Goal: Task Accomplishment & Management: Manage account settings

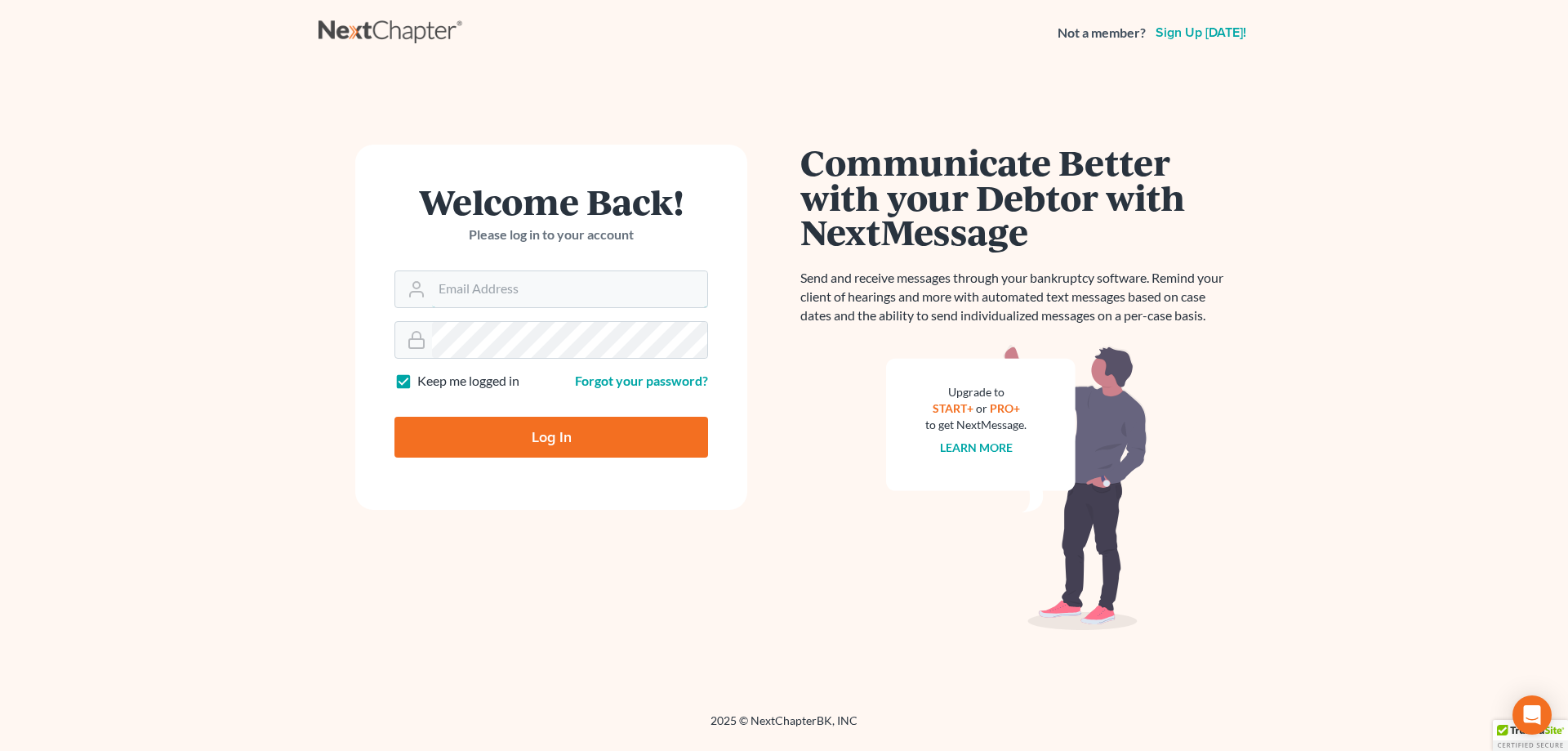
type input "vshaw@klosinski.com"
click at [522, 442] on input "Log In" at bounding box center [551, 436] width 314 height 41
type input "Thinking..."
click at [500, 295] on input "vshaw@klosinski.com" at bounding box center [569, 288] width 275 height 36
click at [590, 435] on input "Log In" at bounding box center [551, 436] width 314 height 41
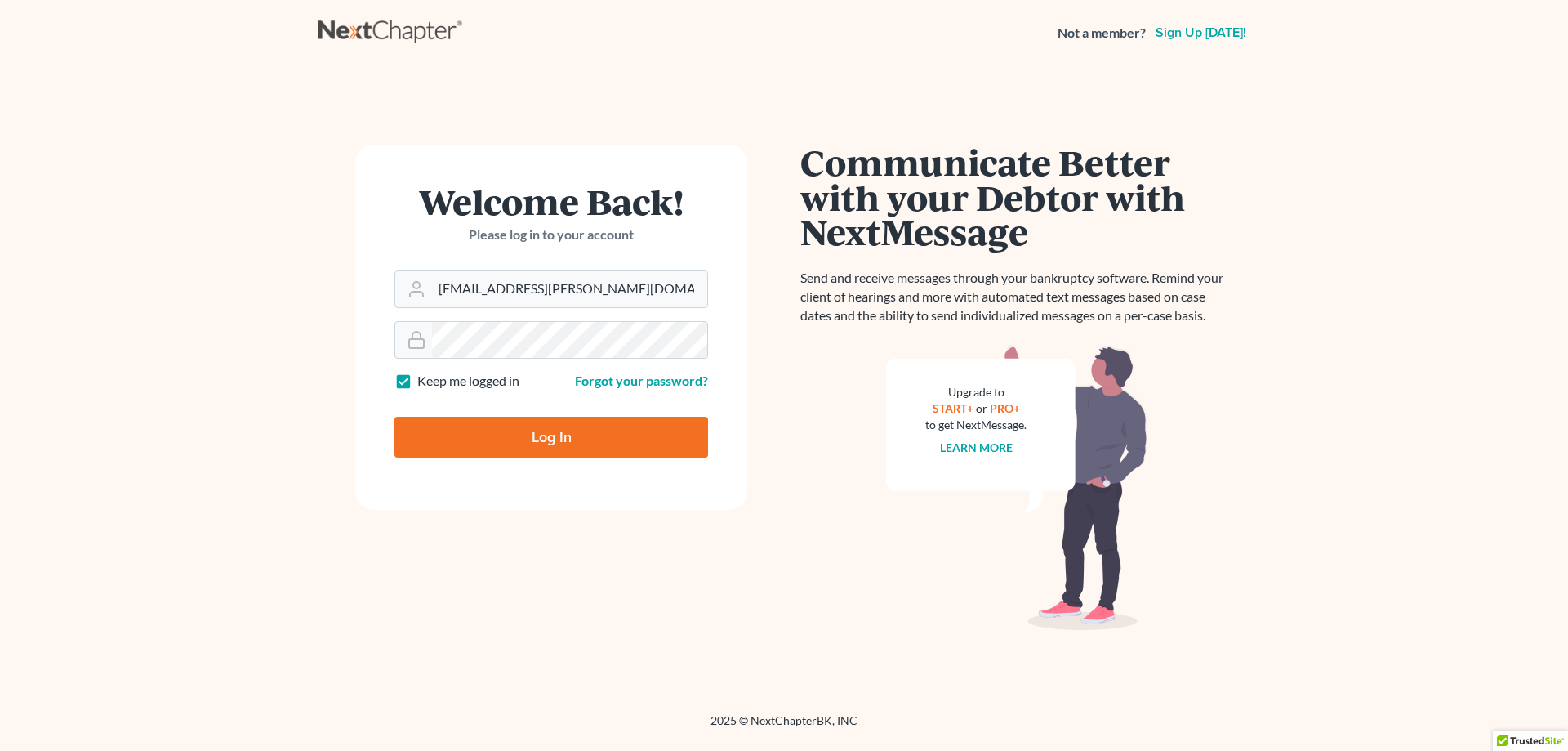
type input "Thinking..."
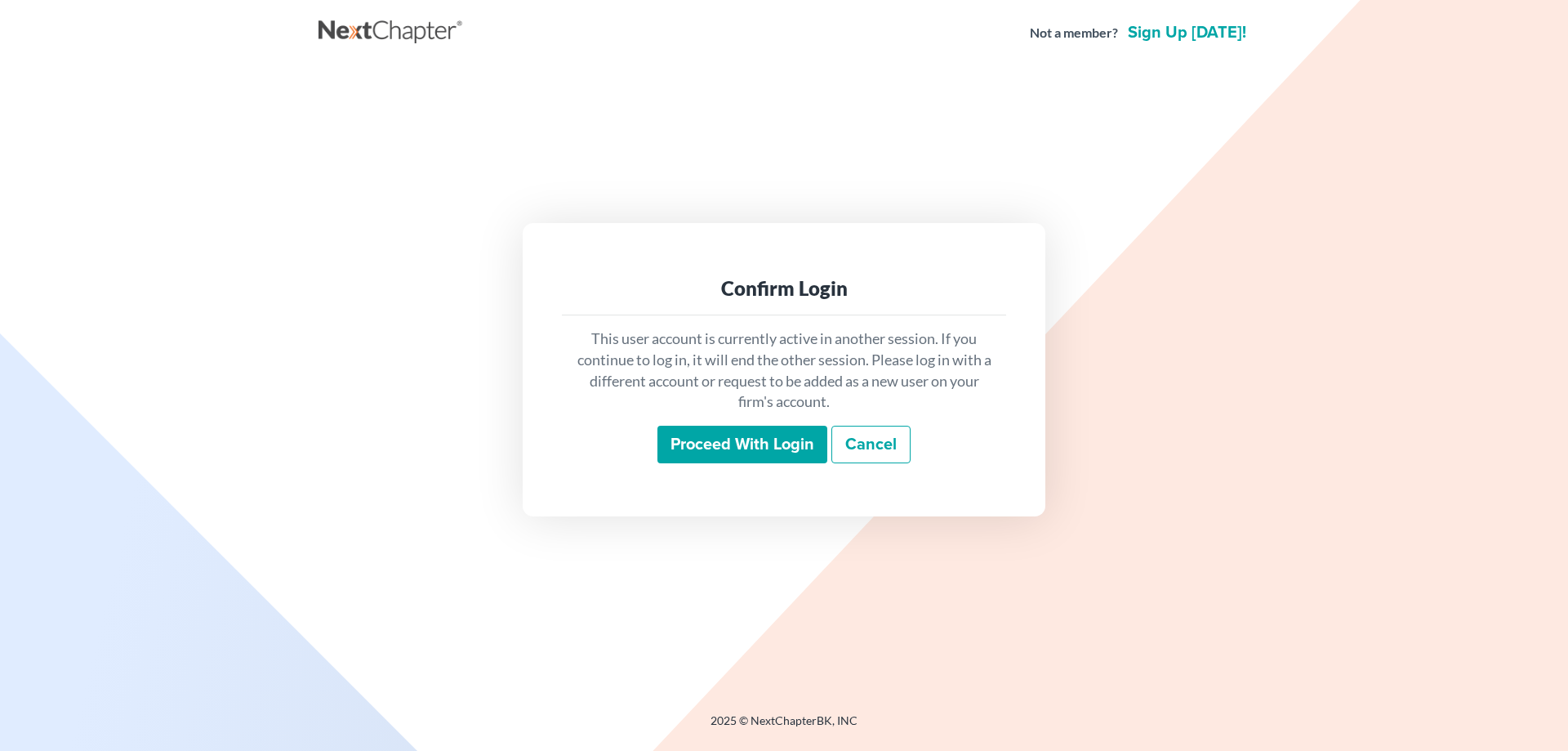
click at [758, 447] on input "Proceed with login" at bounding box center [742, 444] width 170 height 38
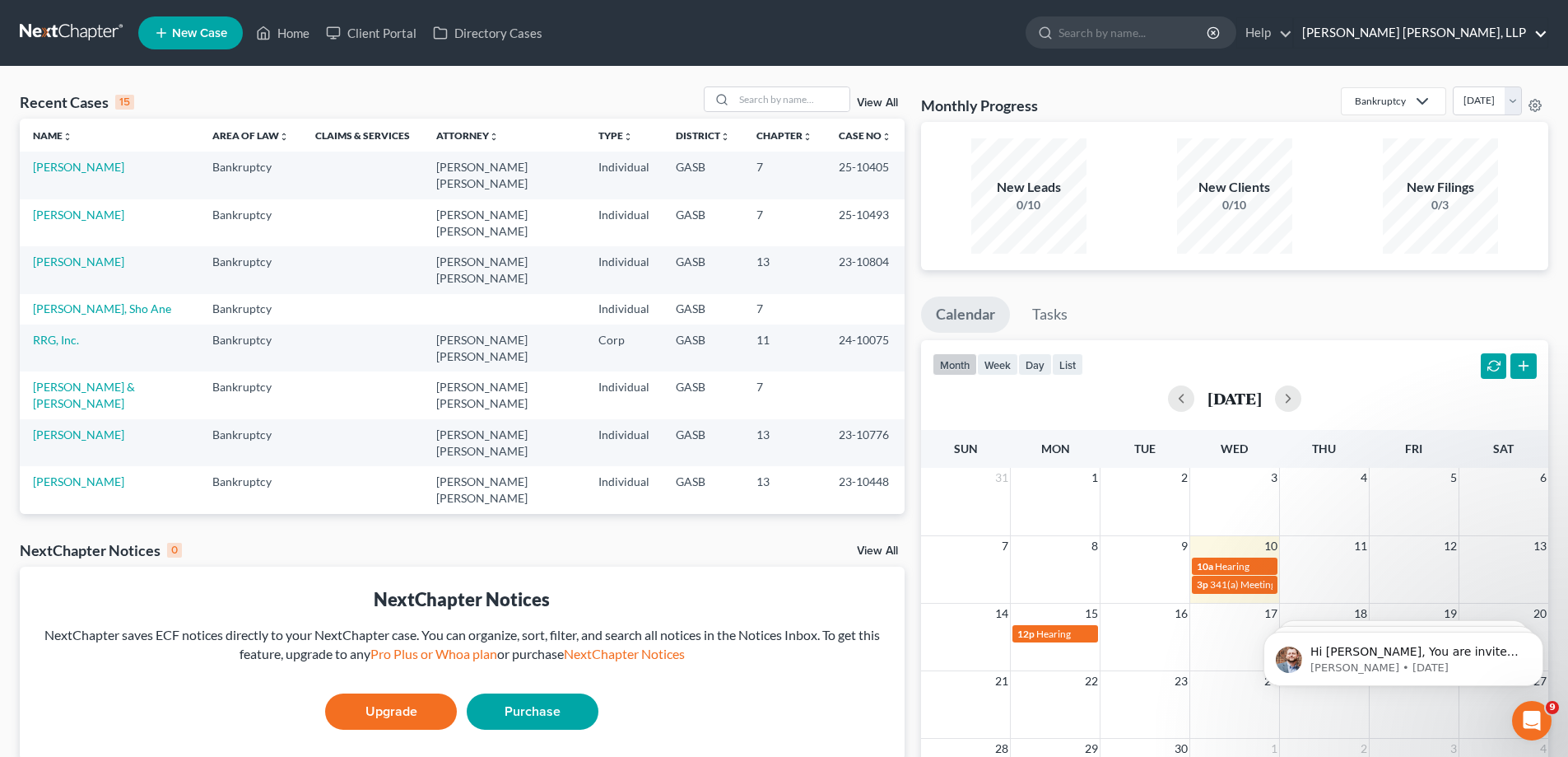
click at [1412, 31] on link "[PERSON_NAME] [PERSON_NAME], LLP" at bounding box center [1421, 32] width 253 height 30
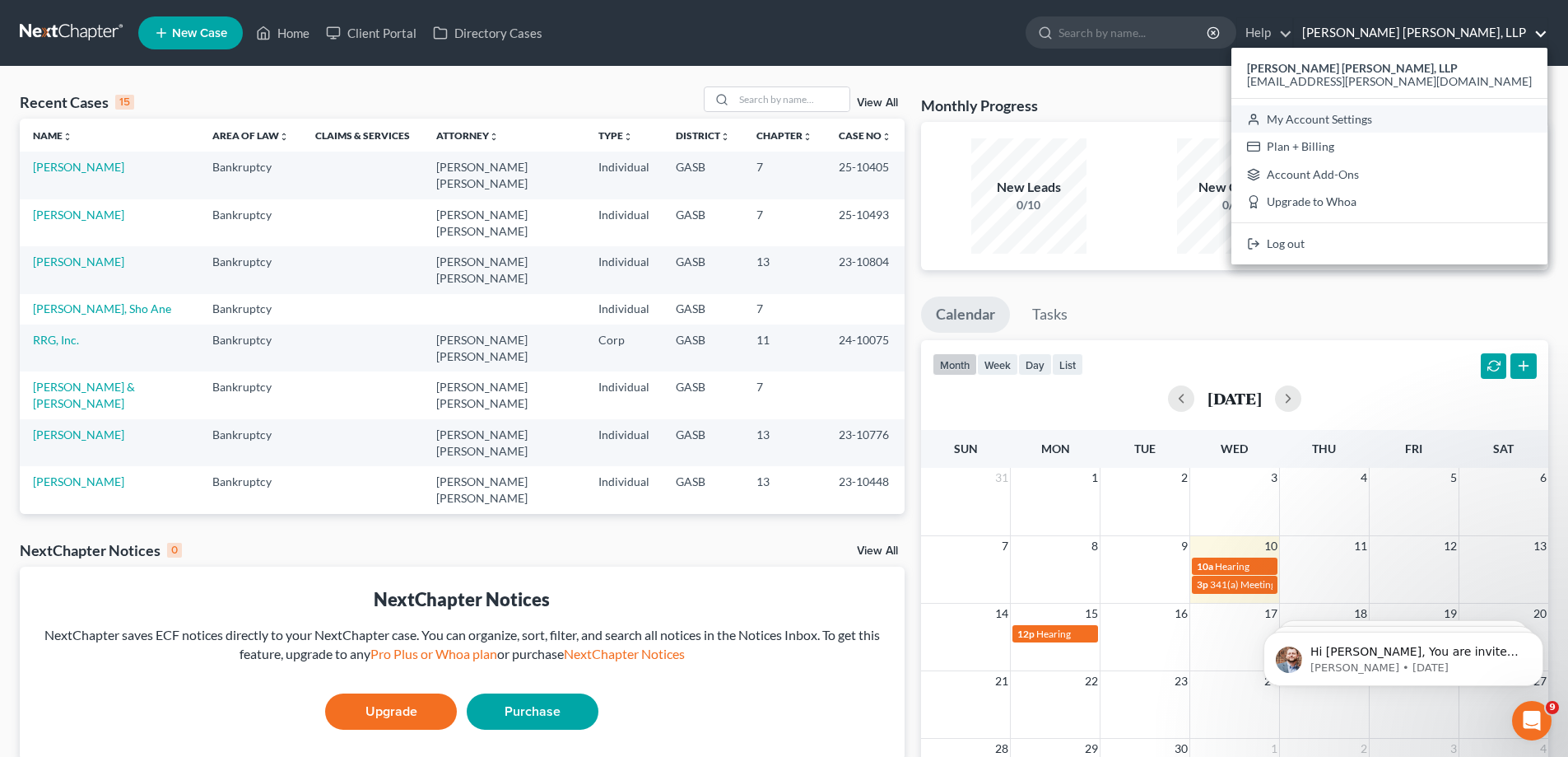
click at [1446, 118] on link "My Account Settings" at bounding box center [1389, 119] width 316 height 28
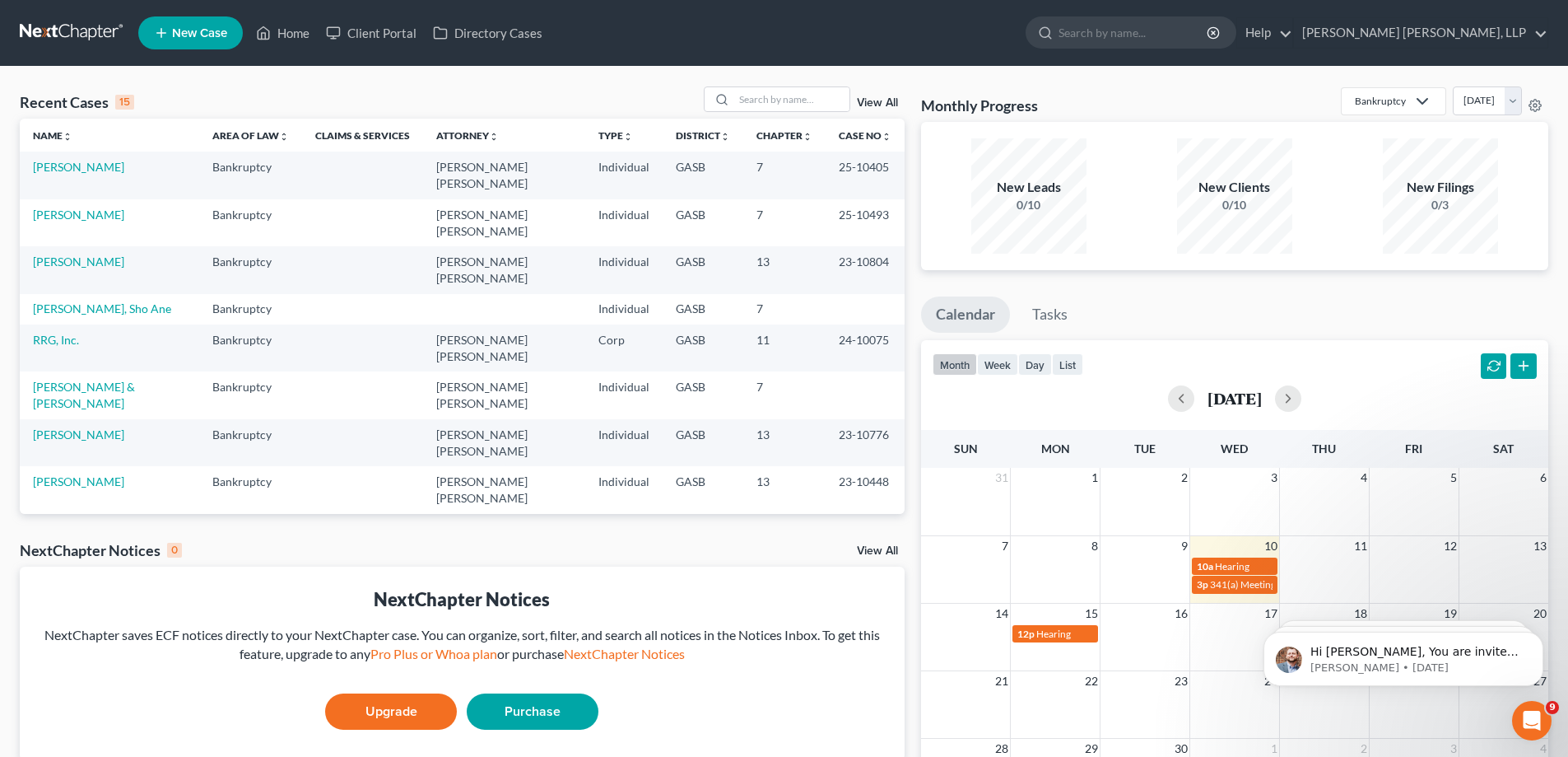
select select "20"
select select "24"
select select "10"
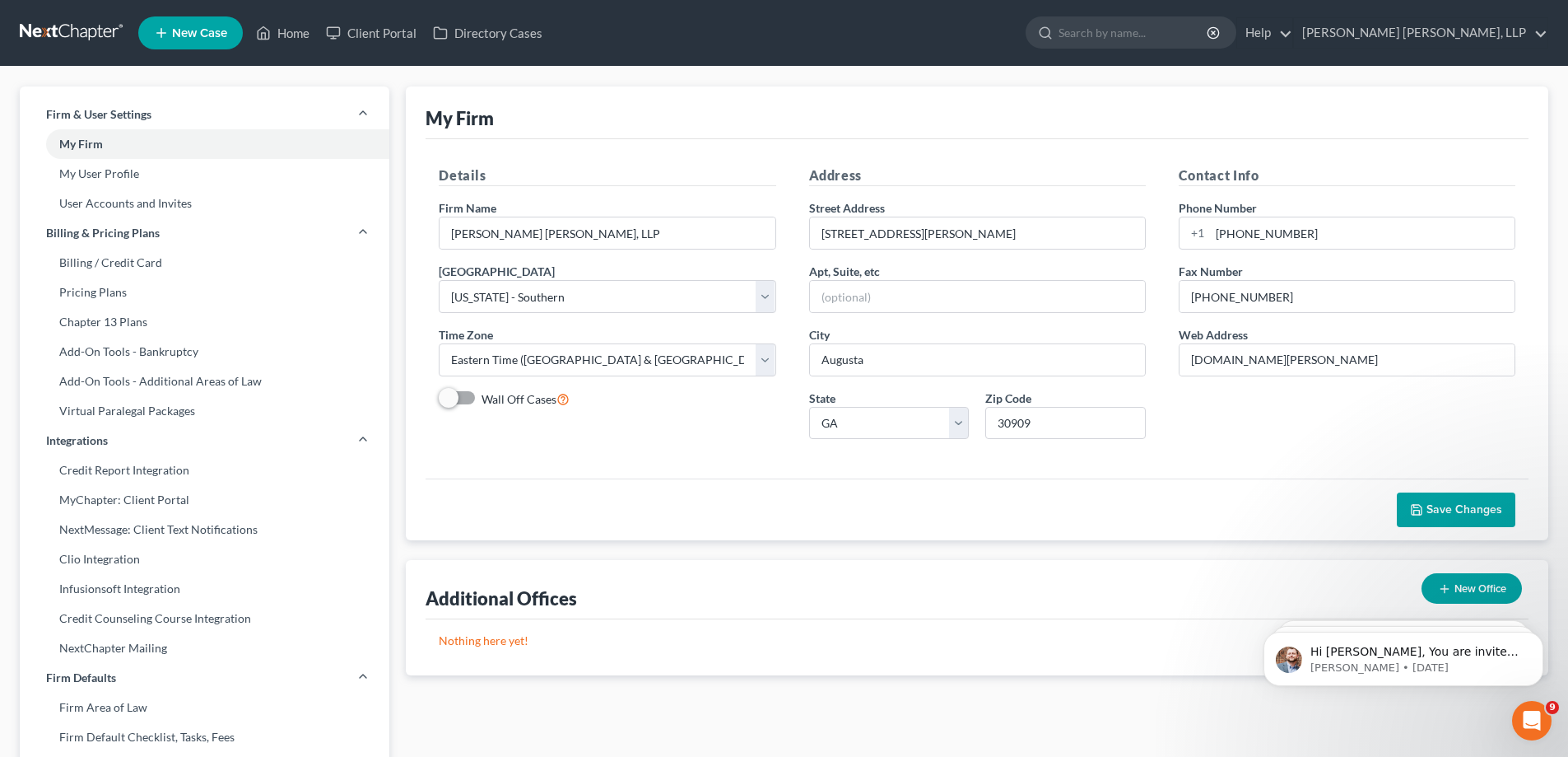
click at [81, 26] on link at bounding box center [72, 32] width 105 height 30
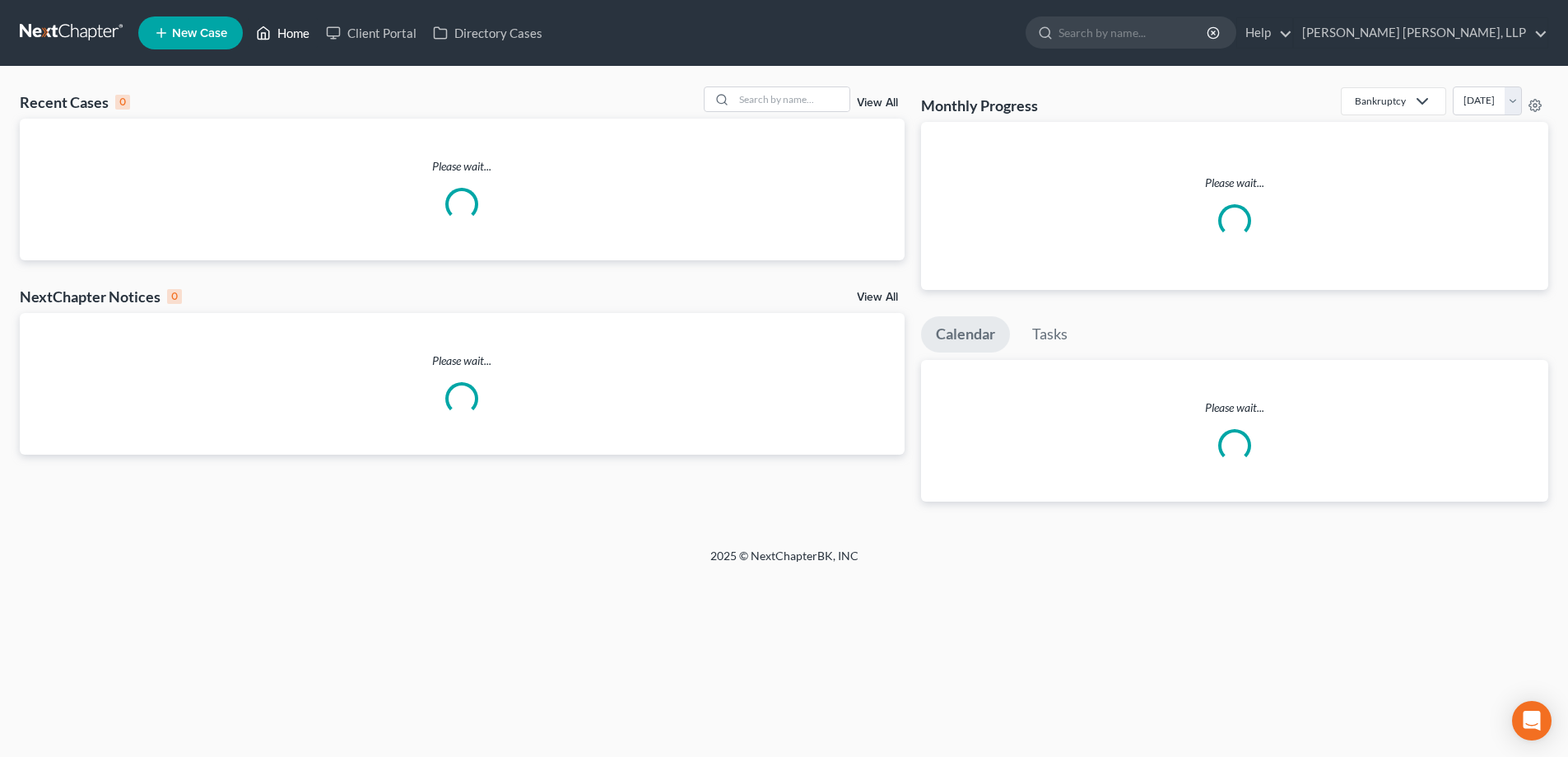
click at [285, 36] on link "Home" at bounding box center [282, 32] width 70 height 30
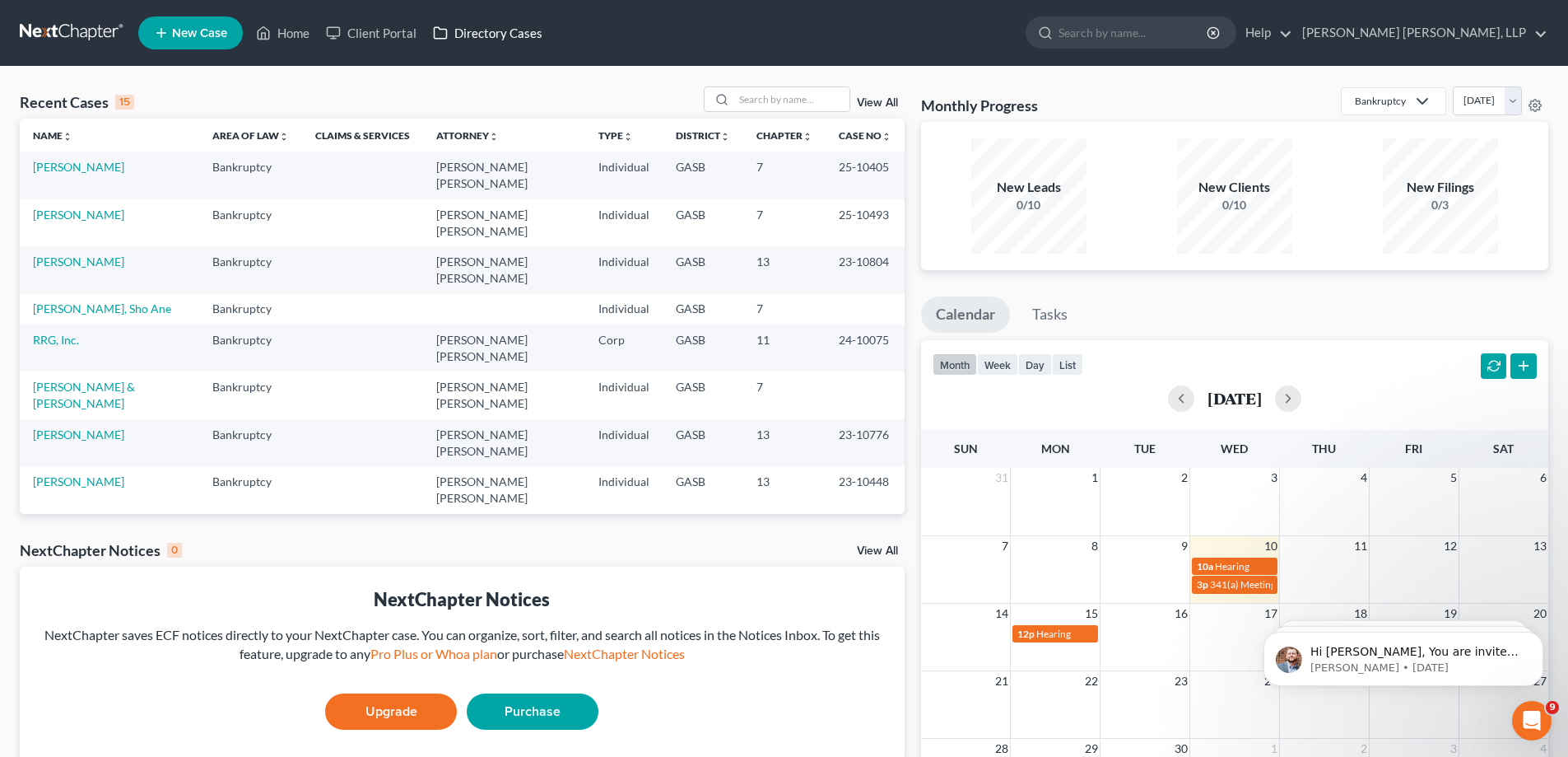
click at [477, 40] on link "Directory Cases" at bounding box center [487, 32] width 126 height 30
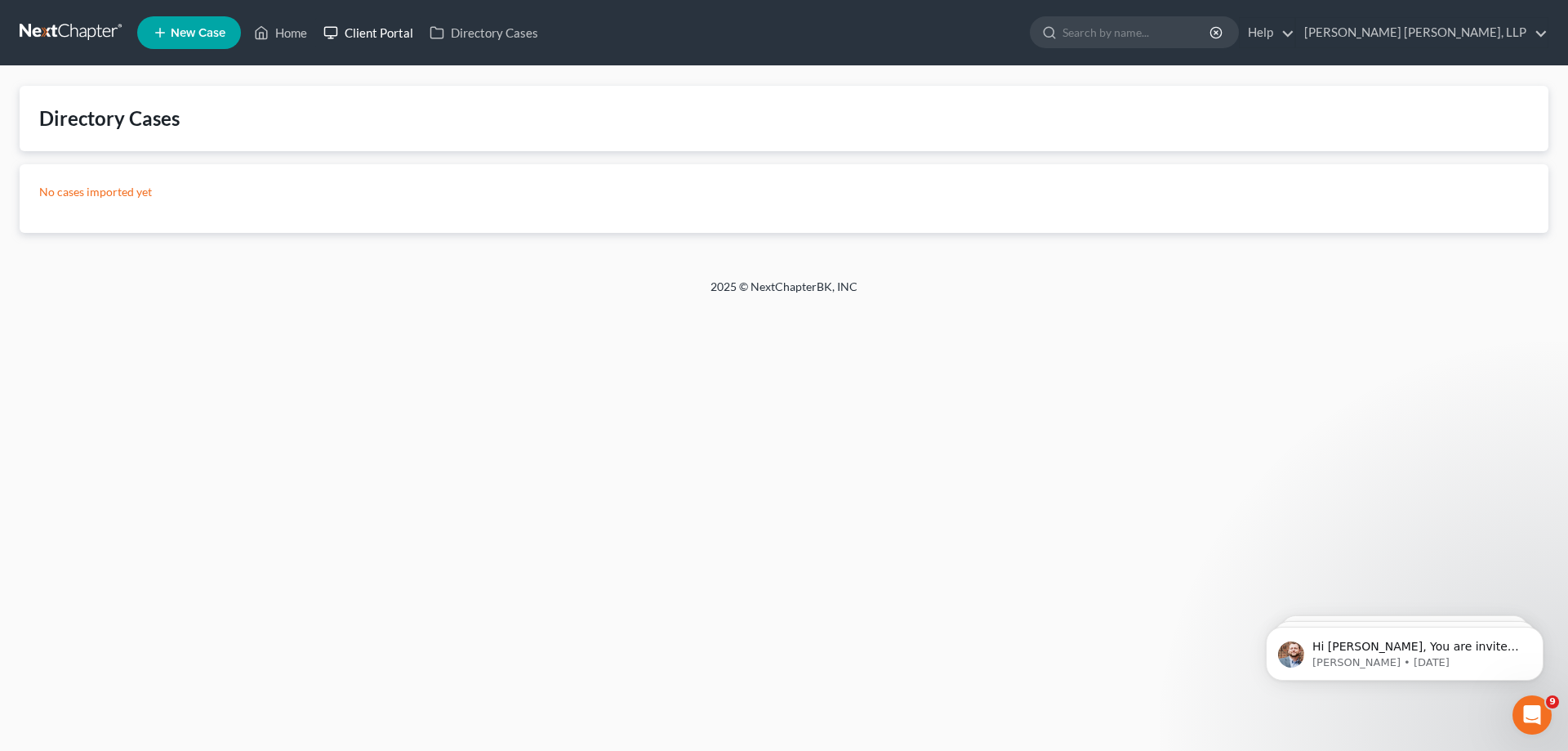
click at [355, 42] on link "Client Portal" at bounding box center [368, 32] width 106 height 29
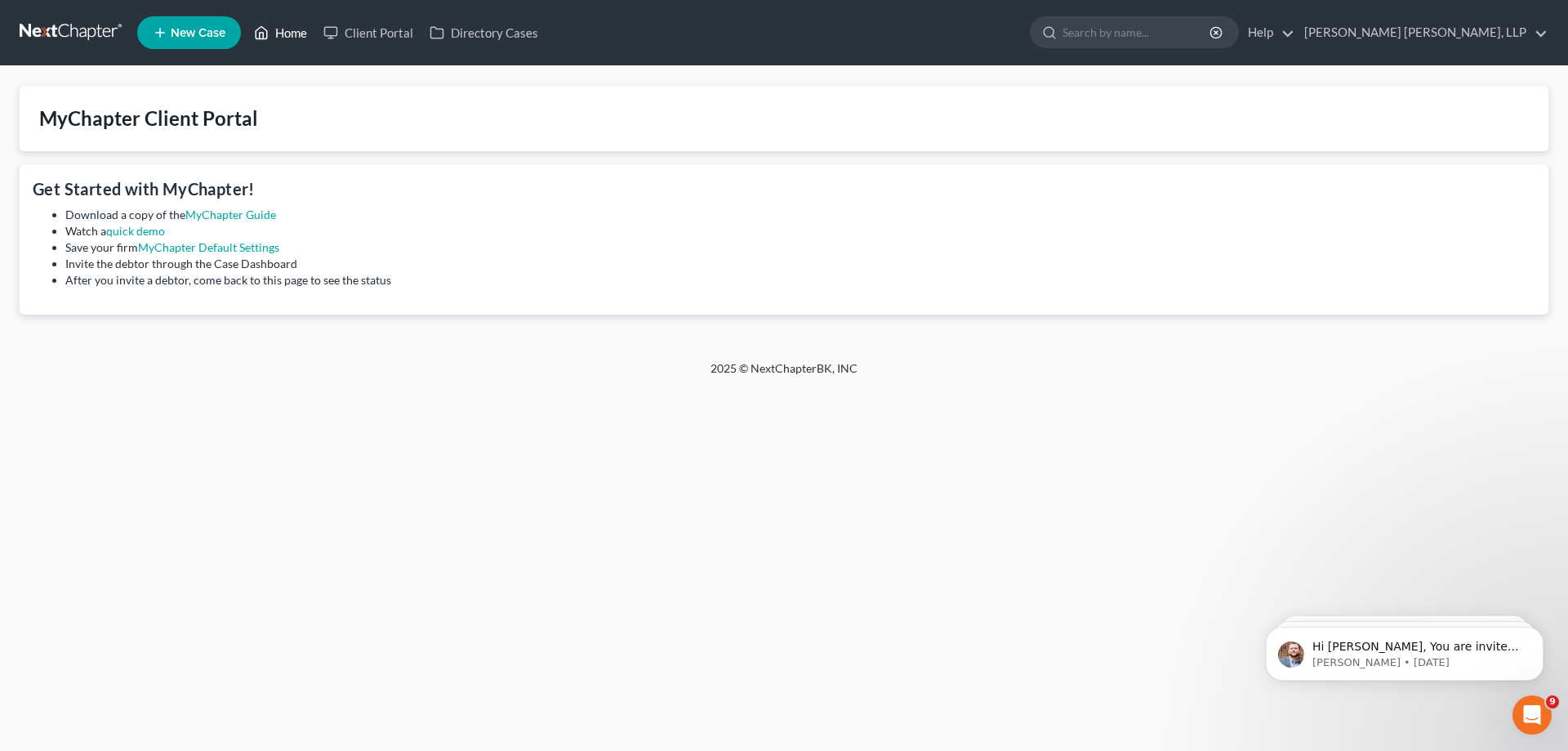
click at [269, 35] on icon at bounding box center [261, 32] width 14 height 19
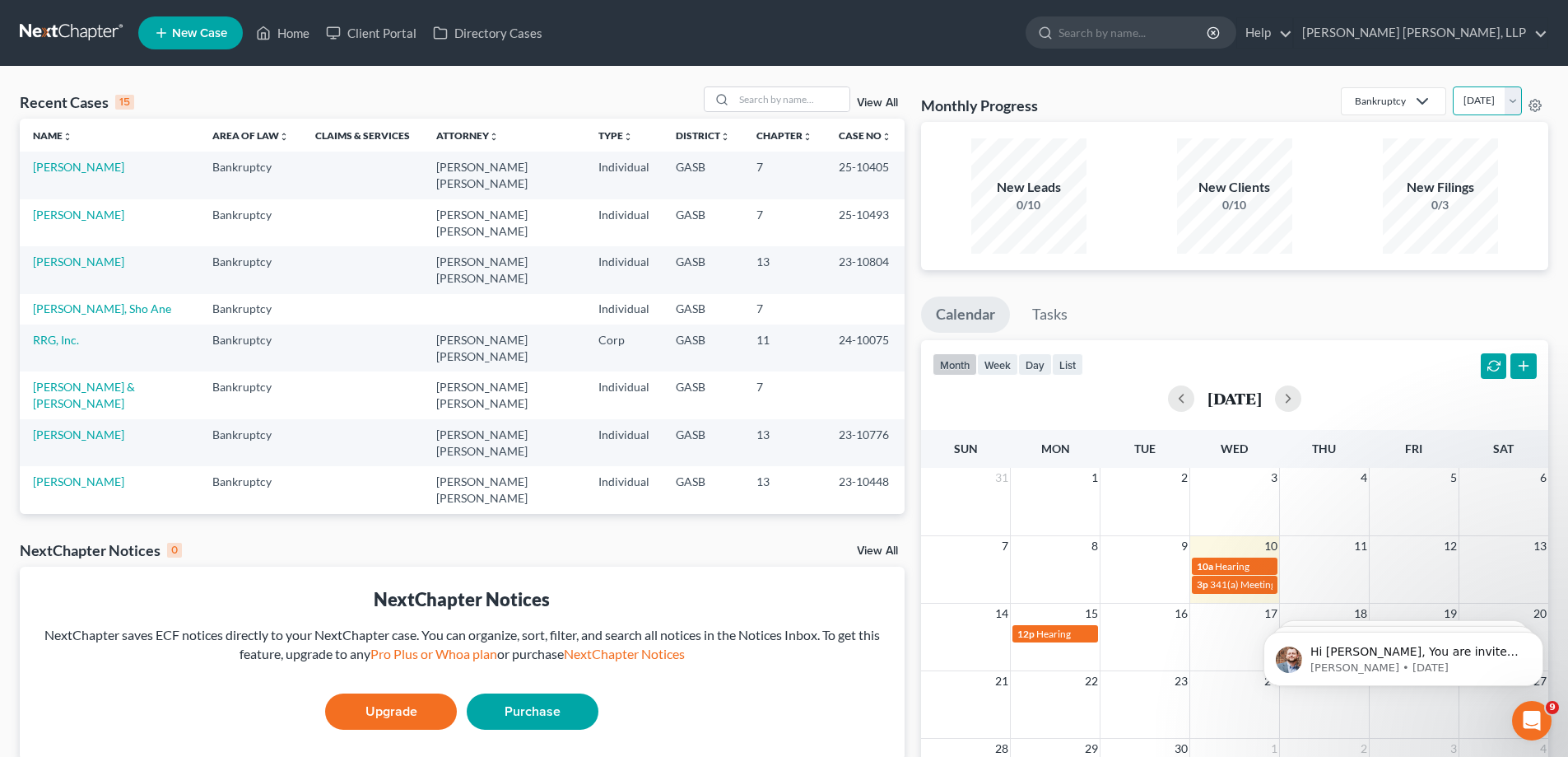
click at [1514, 109] on select "[DATE] [DATE] [DATE] [DATE] [DATE] [DATE] [DATE] [DATE] [DATE] [DATE] [DATE] [D…" at bounding box center [1487, 101] width 70 height 29
select select "1"
click at [1453, 86] on select "[DATE] [DATE] [DATE] [DATE] [DATE] [DATE] [DATE] [DATE] [DATE] [DATE] [DATE] [D…" at bounding box center [1487, 101] width 70 height 29
click at [1429, 155] on div "New Filings 0/3" at bounding box center [1441, 196] width 115 height 115
click at [870, 97] on div "View All" at bounding box center [803, 99] width 201 height 25
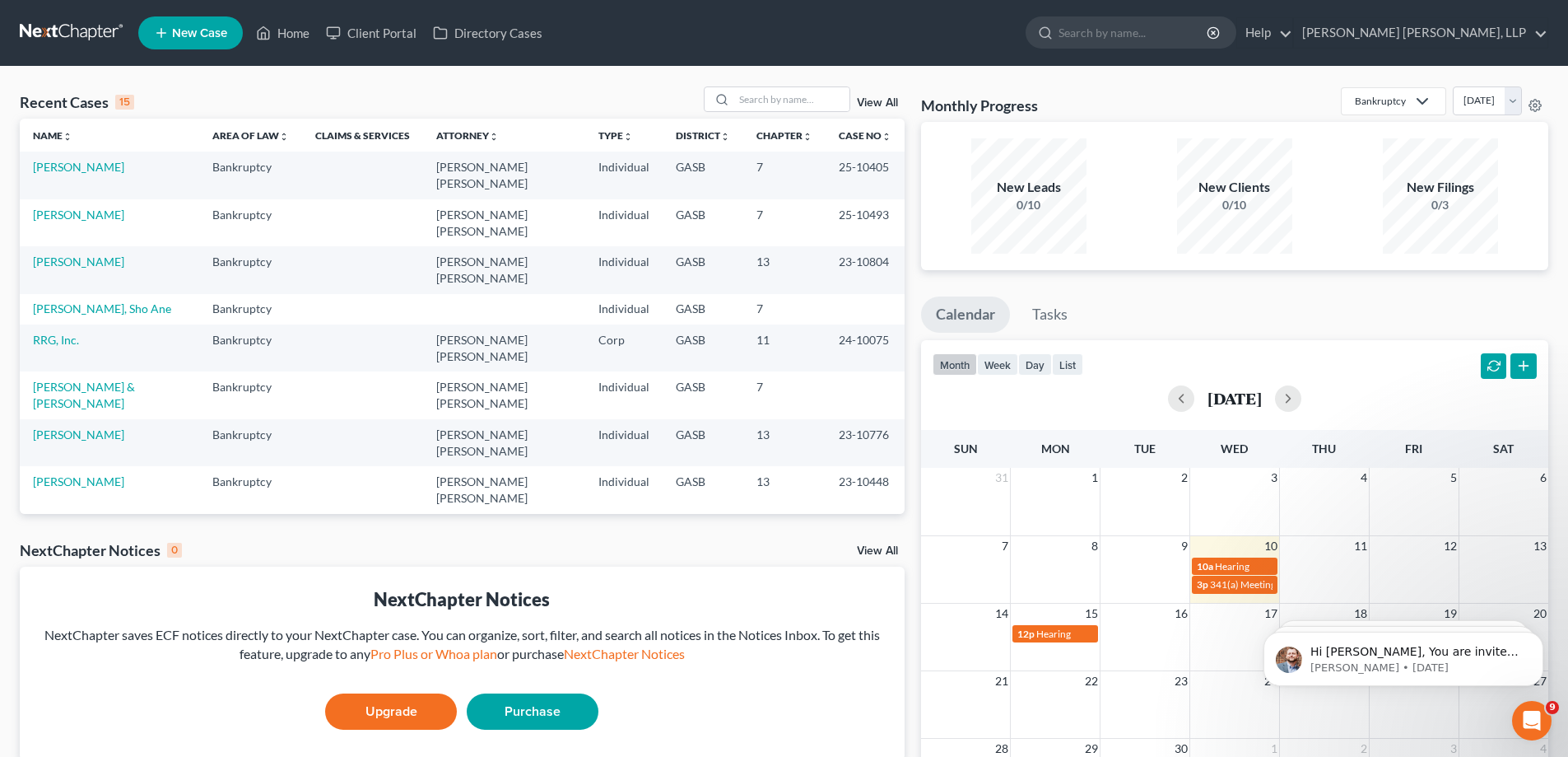
click at [870, 103] on link "View All" at bounding box center [877, 103] width 42 height 12
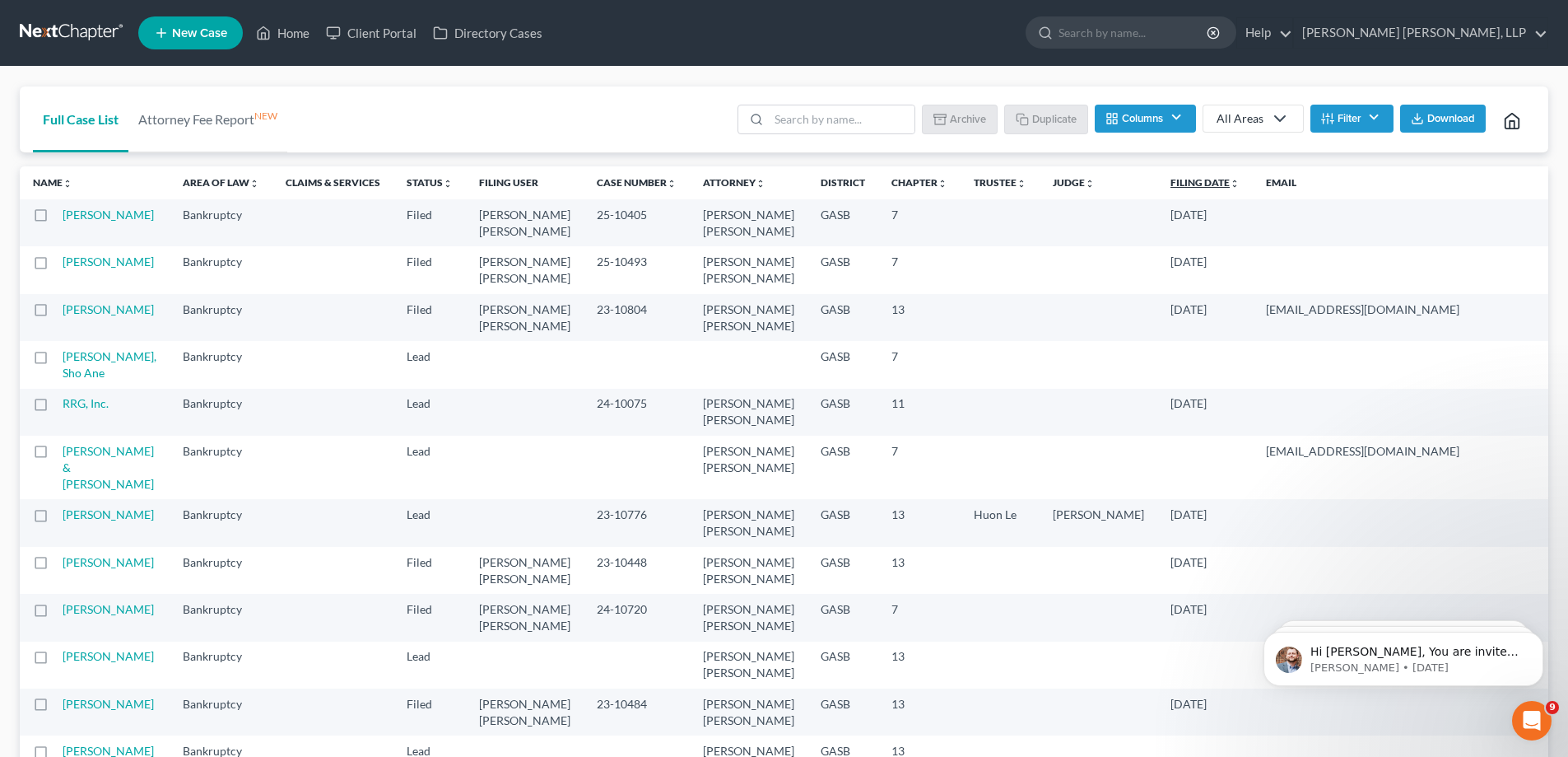
click at [1170, 183] on link "Filing Date unfold_more expand_more expand_less" at bounding box center [1205, 182] width 70 height 13
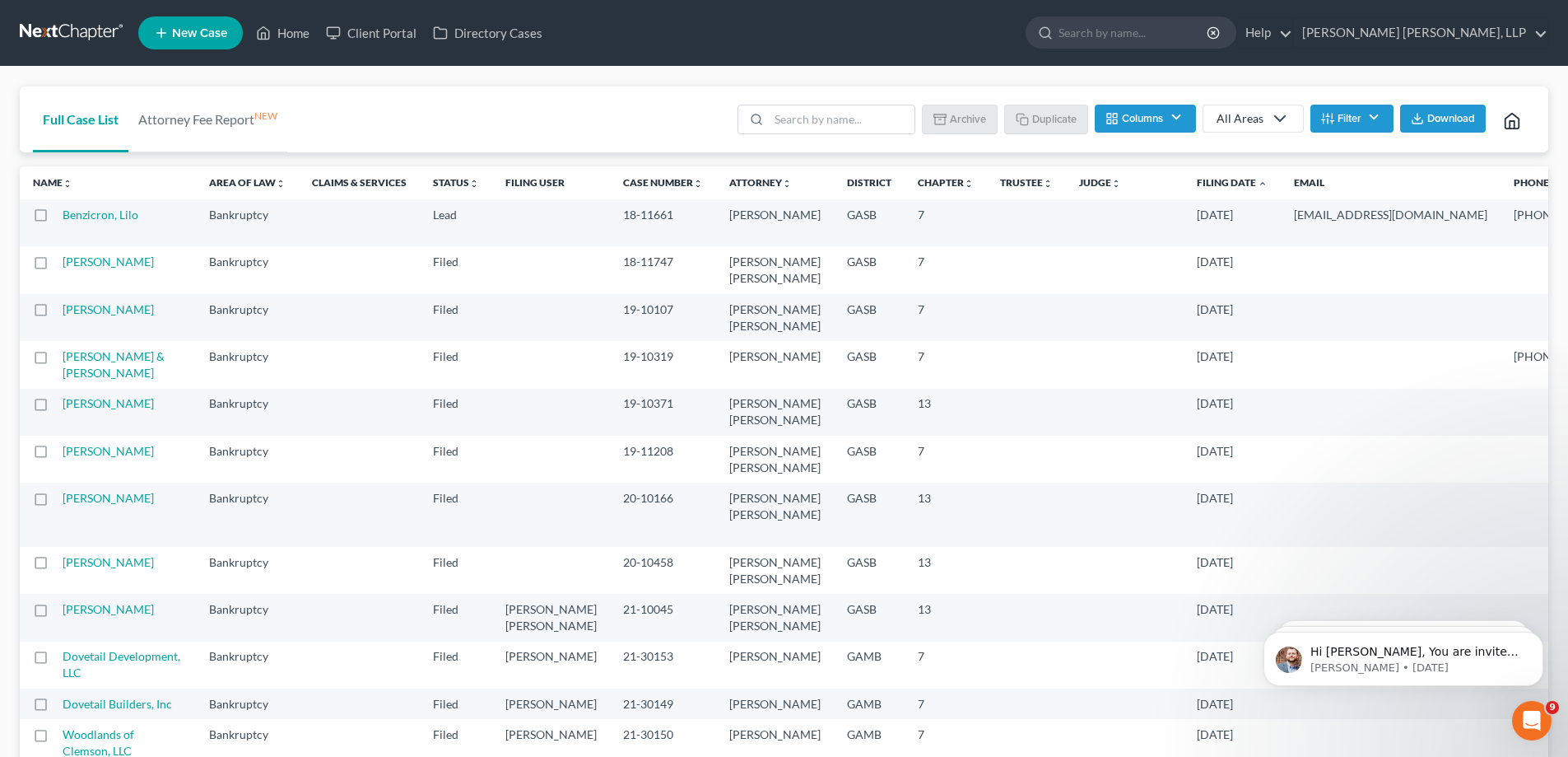
click at [1197, 182] on link "Filing Date unfold_more expand_more expand_less" at bounding box center [1232, 182] width 71 height 13
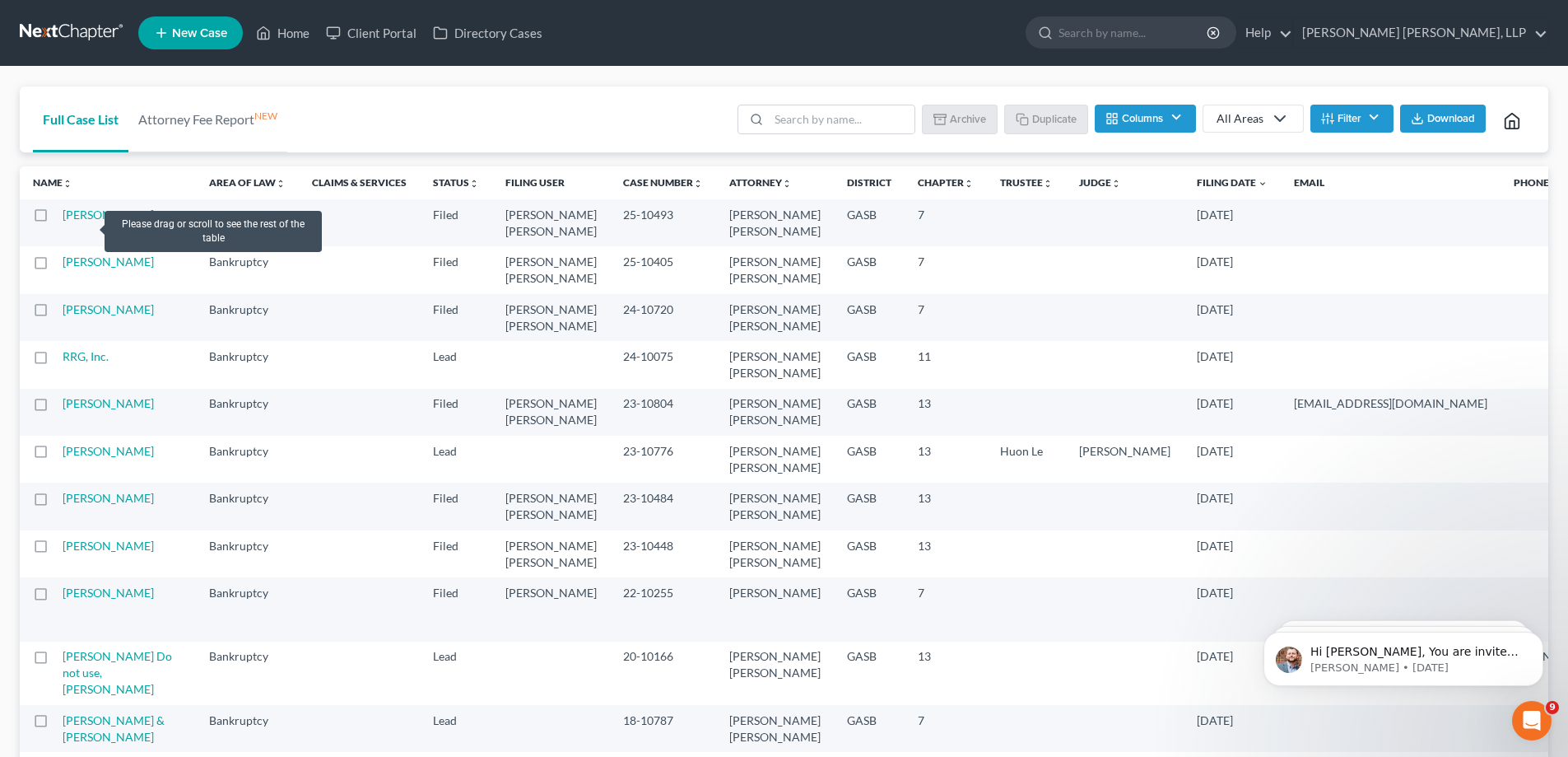
click at [84, 224] on td "[PERSON_NAME]" at bounding box center [129, 222] width 133 height 47
